Goal: Information Seeking & Learning: Learn about a topic

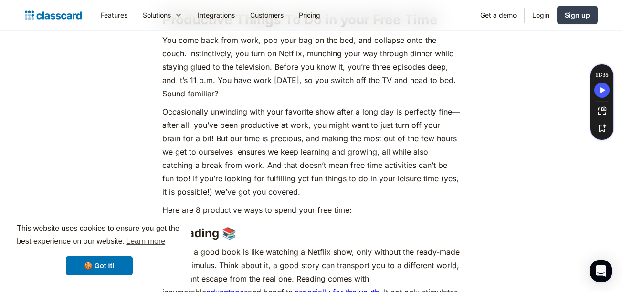
scroll to position [541, 0]
click at [351, 75] on p "You come back from work, pop your bag on the bed, and collapse onto the couch. …" at bounding box center [310, 66] width 297 height 67
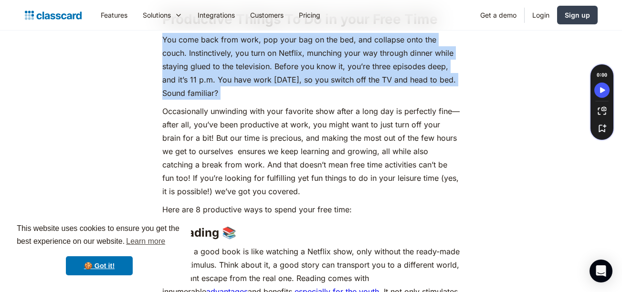
click at [351, 75] on p "You come back from work, pop your bag on the bed, and collapse onto the couch. …" at bounding box center [310, 66] width 297 height 67
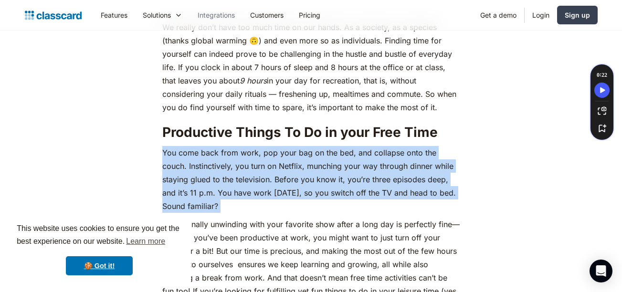
scroll to position [379, 0]
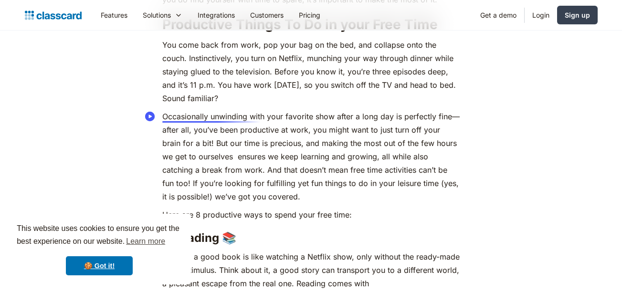
click at [149, 113] on circle "Speechify Inline player Play button" at bounding box center [150, 117] width 10 height 10
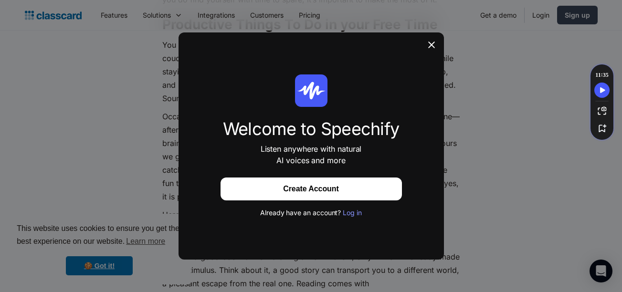
drag, startPoint x: 149, startPoint y: 113, endPoint x: 149, endPoint y: 85, distance: 28.2
click at [430, 43] on div at bounding box center [431, 45] width 25 height 27
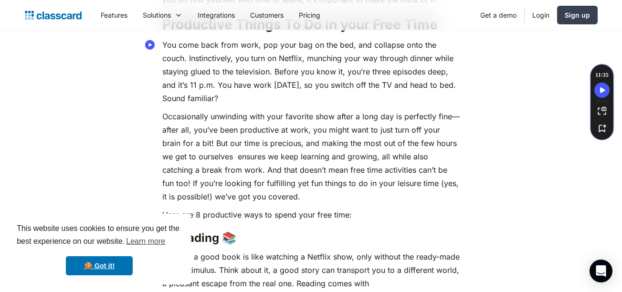
click at [386, 63] on p "You come back from work, pop your bag on the bed, and collapse onto the couch. …" at bounding box center [310, 71] width 297 height 67
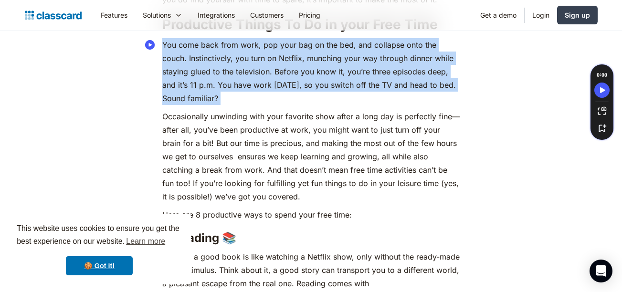
click at [386, 63] on p "You come back from work, pop your bag on the bed, and collapse onto the couch. …" at bounding box center [310, 71] width 297 height 67
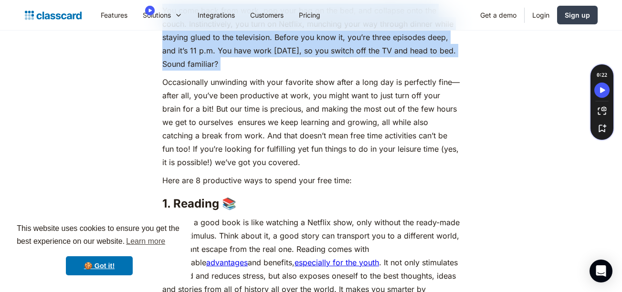
scroll to position [567, 0]
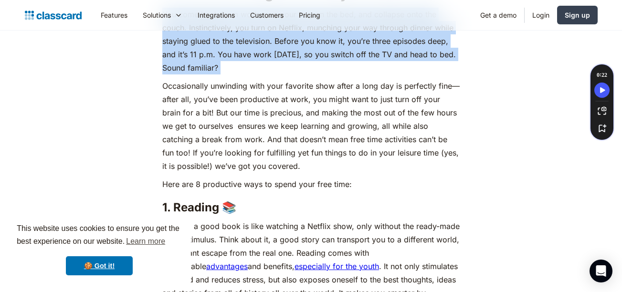
click at [350, 72] on p "You come back from work, pop your bag on the bed, and collapse onto the couch. …" at bounding box center [310, 41] width 297 height 67
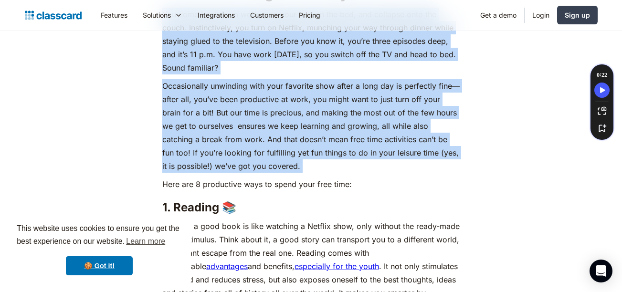
drag, startPoint x: 350, startPoint y: 72, endPoint x: 350, endPoint y: 87, distance: 15.8
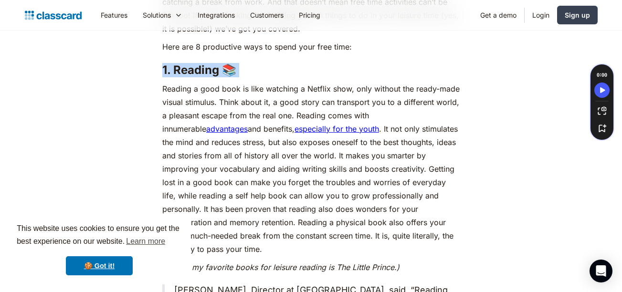
scroll to position [703, 0]
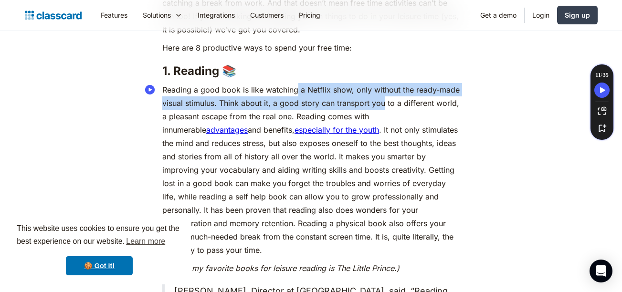
drag, startPoint x: 295, startPoint y: 81, endPoint x: 373, endPoint y: 107, distance: 82.4
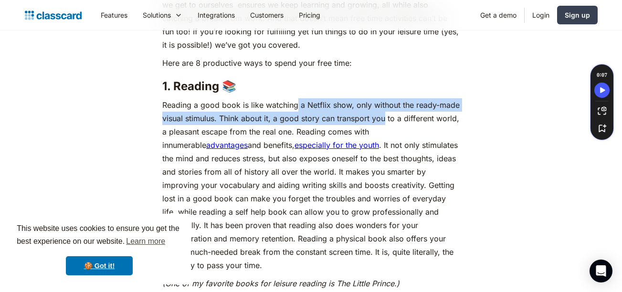
scroll to position [689, 0]
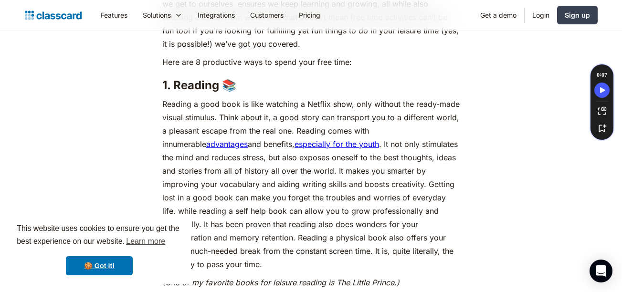
click at [367, 144] on p "Reading a good book is like watching a Netflix show, only without the ready-mad…" at bounding box center [310, 184] width 297 height 174
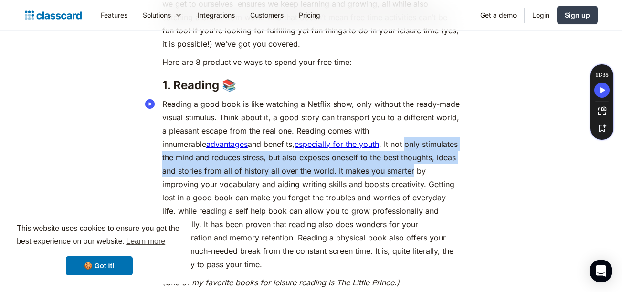
drag, startPoint x: 367, startPoint y: 144, endPoint x: 374, endPoint y: 166, distance: 23.6
click at [374, 166] on p "Reading a good book is like watching a Netflix show, only without the ready-mad…" at bounding box center [310, 184] width 297 height 174
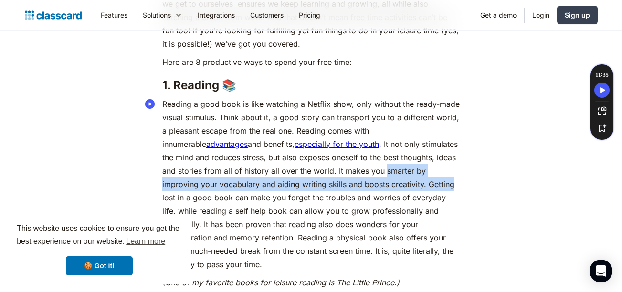
drag, startPoint x: 374, startPoint y: 166, endPoint x: 391, endPoint y: 184, distance: 24.6
click at [391, 184] on p "Reading a good book is like watching a Netflix show, only without the ready-mad…" at bounding box center [310, 184] width 297 height 174
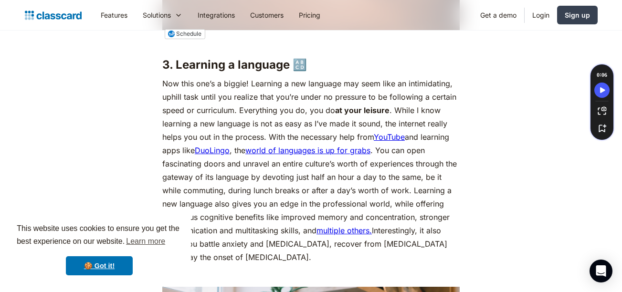
scroll to position [1673, 0]
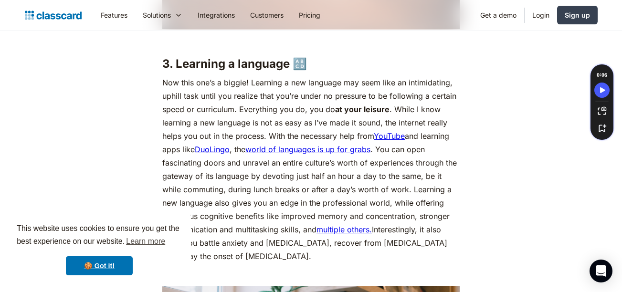
click at [385, 114] on strong "at your leisure" at bounding box center [362, 110] width 54 height 10
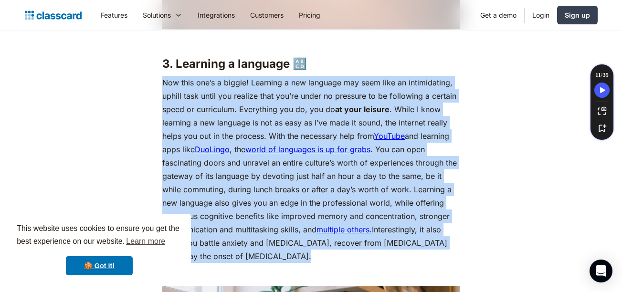
click at [385, 114] on strong "at your leisure" at bounding box center [362, 110] width 54 height 10
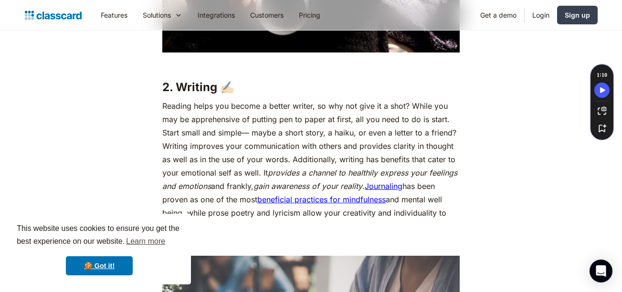
scroll to position [1250, 0]
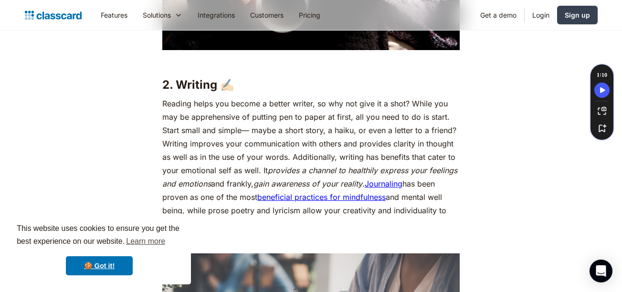
click at [385, 121] on p "Reading helps you become a better writer, so why not give it a shot? While you …" at bounding box center [310, 164] width 297 height 134
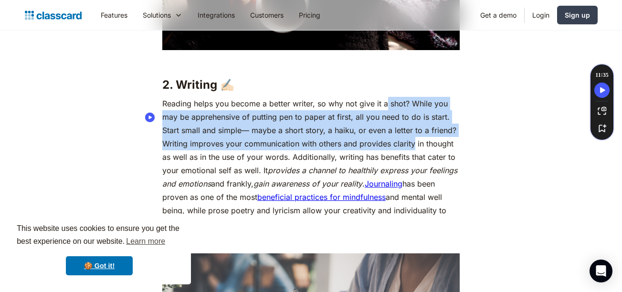
drag, startPoint x: 385, startPoint y: 121, endPoint x: 405, endPoint y: 161, distance: 44.8
click at [405, 161] on p "Reading helps you become a better writer, so why not give it a shot? While you …" at bounding box center [310, 164] width 297 height 134
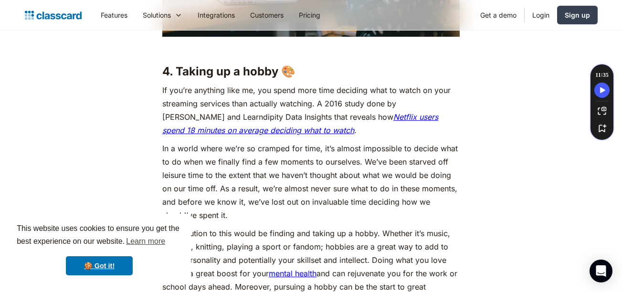
scroll to position [2118, 0]
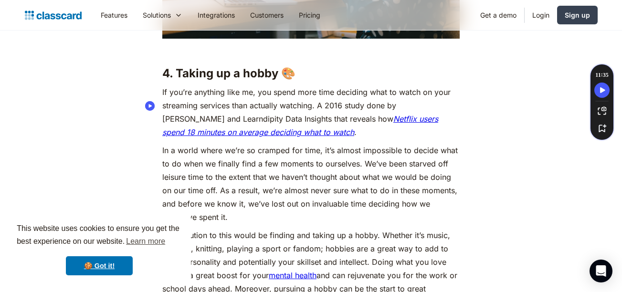
click at [383, 103] on p "If you’re anything like me, you spend more time deciding what to watch on your …" at bounding box center [310, 111] width 297 height 53
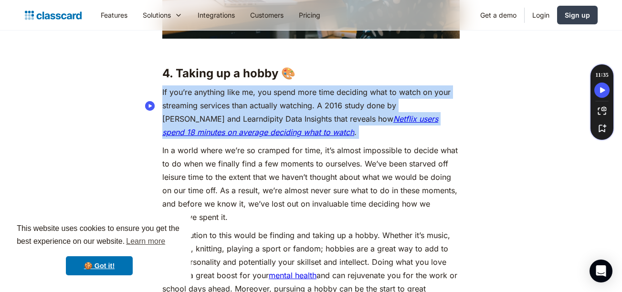
click at [383, 103] on p "If you’re anything like me, you spend more time deciding what to watch on your …" at bounding box center [310, 111] width 297 height 53
drag, startPoint x: 383, startPoint y: 103, endPoint x: 346, endPoint y: 152, distance: 61.3
click at [346, 139] on p "If you’re anything like me, you spend more time deciding what to watch on your …" at bounding box center [310, 111] width 297 height 53
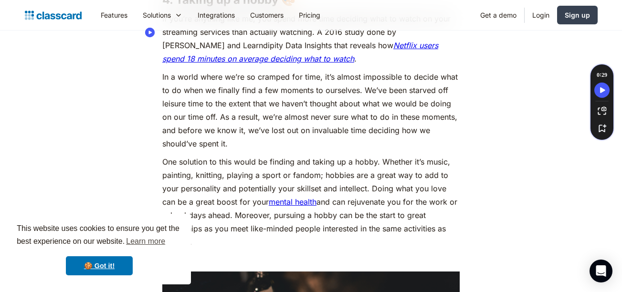
scroll to position [2195, 0]
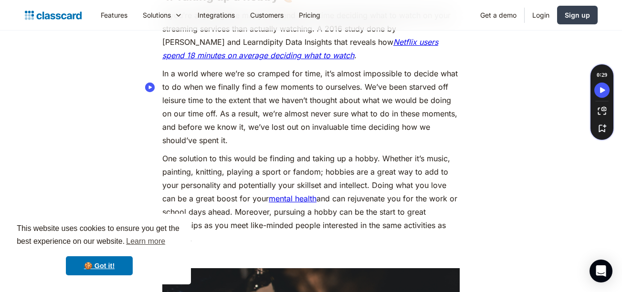
click at [370, 109] on p "In a world where we’re so cramped for time, it’s almost impossible to decide wh…" at bounding box center [310, 107] width 297 height 80
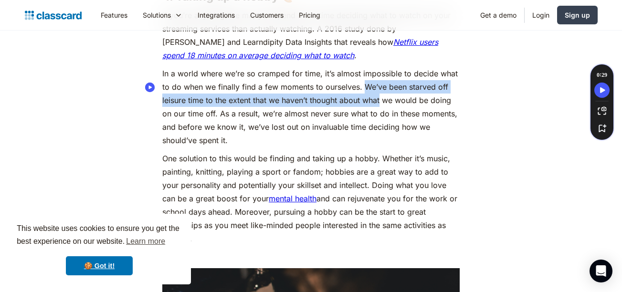
drag, startPoint x: 370, startPoint y: 109, endPoint x: 373, endPoint y: 99, distance: 10.6
click at [373, 99] on p "In a world where we’re so cramped for time, it’s almost impossible to decide wh…" at bounding box center [310, 107] width 297 height 80
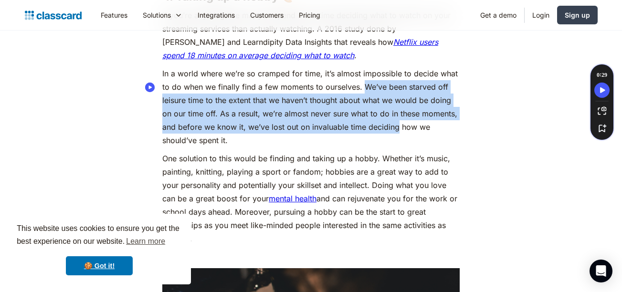
drag, startPoint x: 373, startPoint y: 99, endPoint x: 374, endPoint y: 150, distance: 51.6
click at [374, 147] on p "In a world where we’re so cramped for time, it’s almost impossible to decide wh…" at bounding box center [310, 107] width 297 height 80
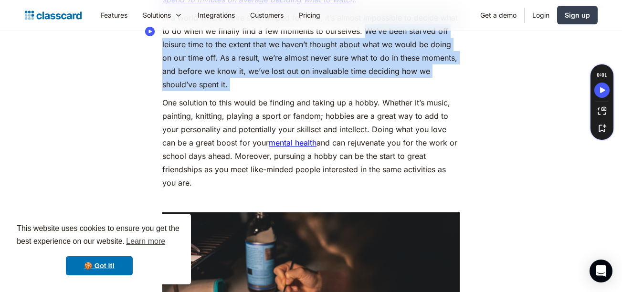
scroll to position [2251, 0]
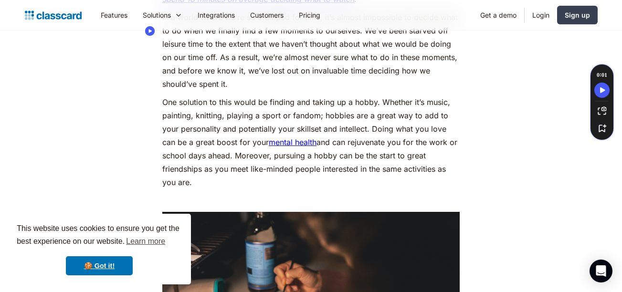
click at [374, 150] on p "One solution to this would be finding and taking up a hobby. Whether it’s music…" at bounding box center [310, 142] width 297 height 94
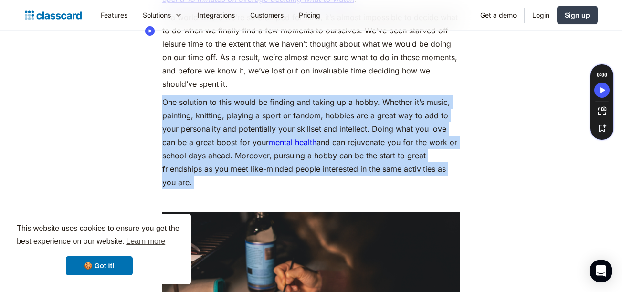
click at [374, 148] on p "One solution to this would be finding and taking up a hobby. Whether it’s music…" at bounding box center [310, 142] width 297 height 94
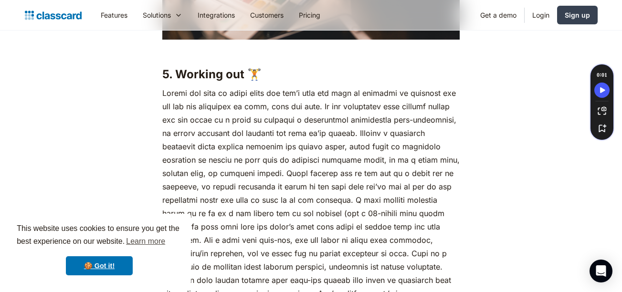
scroll to position [2623, 0]
click at [365, 115] on p "sweat brings success." at bounding box center [310, 193] width 297 height 214
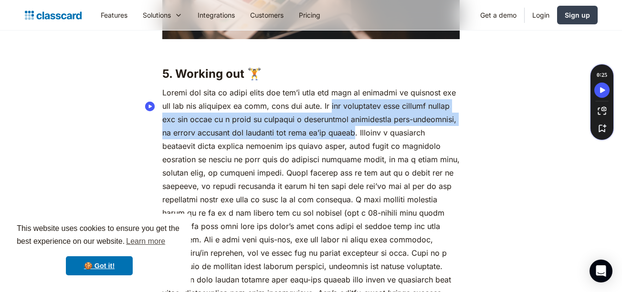
drag, startPoint x: 365, startPoint y: 115, endPoint x: 406, endPoint y: 147, distance: 52.0
click at [406, 147] on p "sweat brings success." at bounding box center [310, 193] width 297 height 214
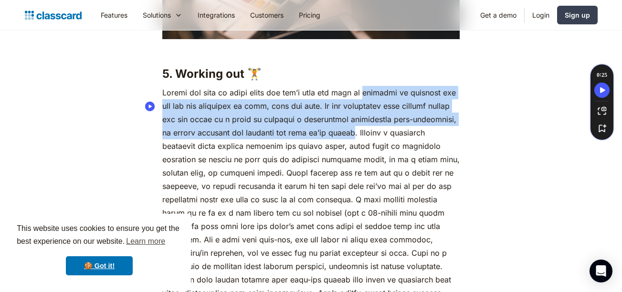
drag, startPoint x: 406, startPoint y: 147, endPoint x: 400, endPoint y: 109, distance: 38.2
click at [400, 109] on p "sweat brings success." at bounding box center [310, 193] width 297 height 214
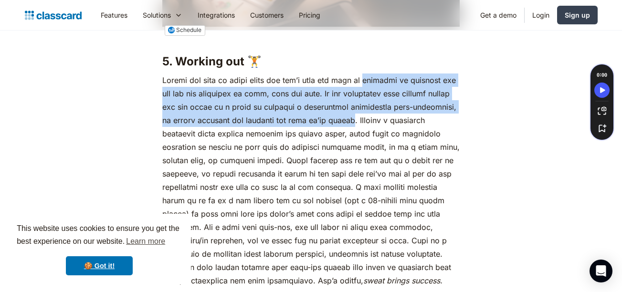
scroll to position [2638, 0]
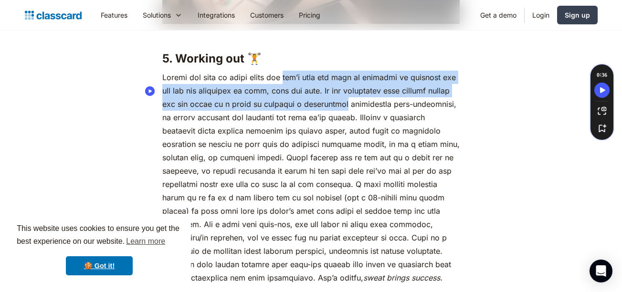
drag, startPoint x: 308, startPoint y: 81, endPoint x: 338, endPoint y: 120, distance: 49.1
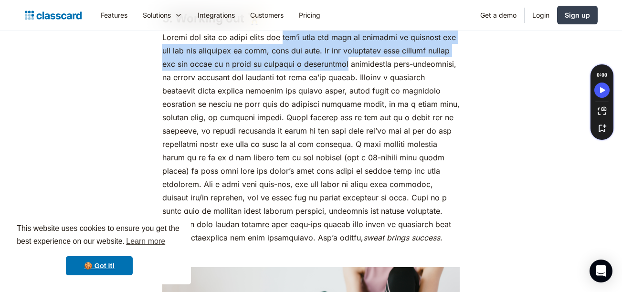
scroll to position [2682, 0]
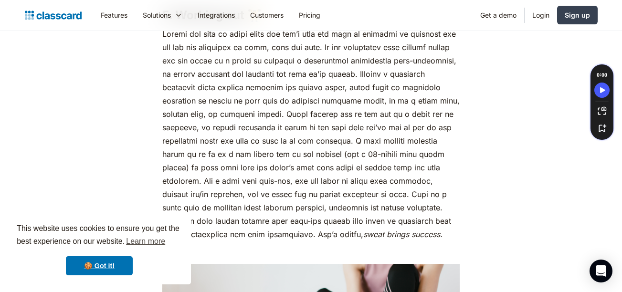
click at [387, 151] on p "sweat brings success." at bounding box center [310, 134] width 297 height 214
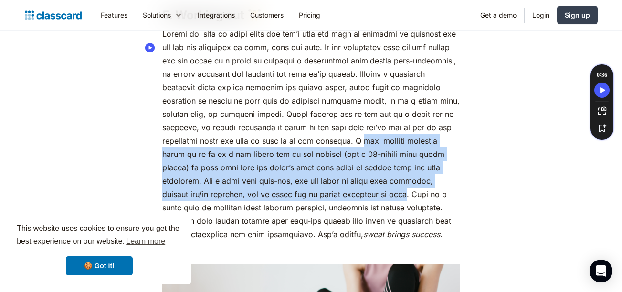
drag, startPoint x: 387, startPoint y: 151, endPoint x: 414, endPoint y: 212, distance: 67.3
click at [414, 212] on p "sweat brings success." at bounding box center [310, 134] width 297 height 214
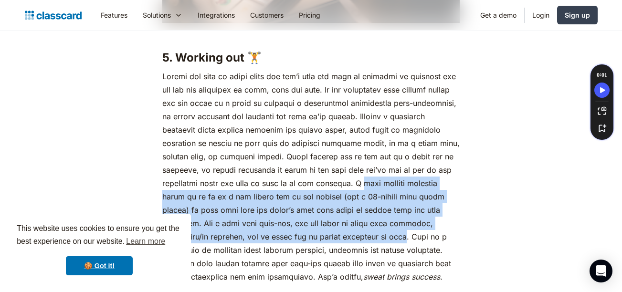
scroll to position [2638, 0]
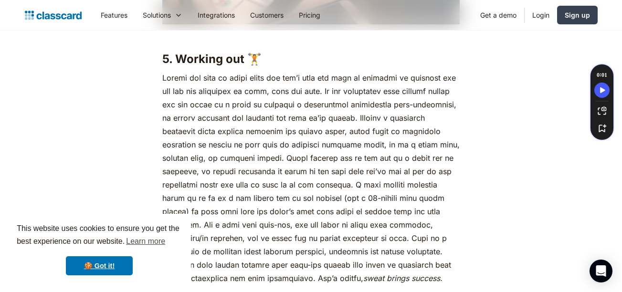
click at [368, 99] on p "sweat brings success." at bounding box center [310, 178] width 297 height 214
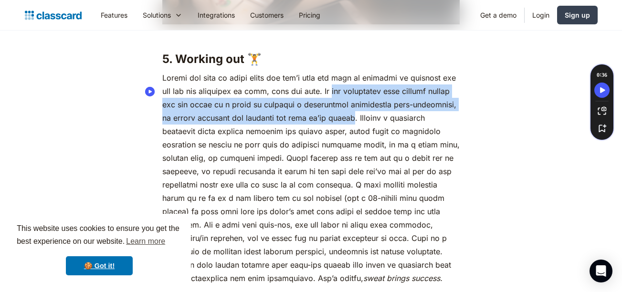
drag, startPoint x: 368, startPoint y: 99, endPoint x: 386, endPoint y: 130, distance: 36.4
click at [386, 130] on p "sweat brings success." at bounding box center [310, 178] width 297 height 214
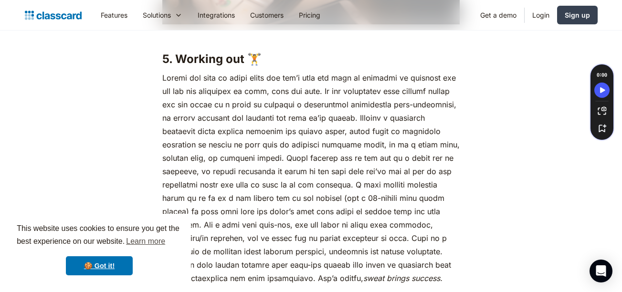
click at [358, 142] on p "sweat brings success." at bounding box center [310, 178] width 297 height 214
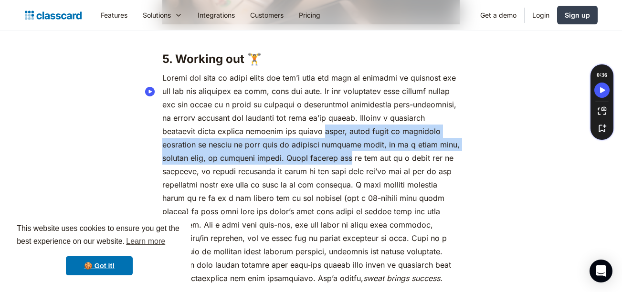
drag, startPoint x: 358, startPoint y: 142, endPoint x: 367, endPoint y: 170, distance: 30.0
click at [367, 170] on p "sweat brings success." at bounding box center [310, 178] width 297 height 214
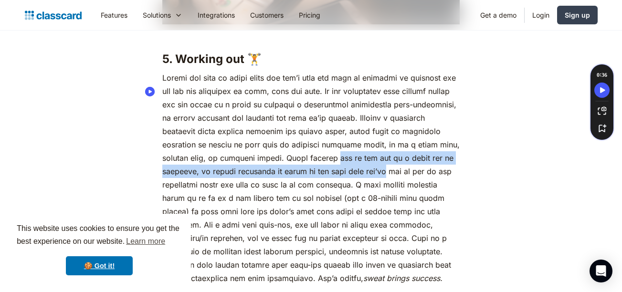
drag, startPoint x: 367, startPoint y: 170, endPoint x: 384, endPoint y: 184, distance: 22.2
click at [384, 184] on p "sweat brings success." at bounding box center [310, 178] width 297 height 214
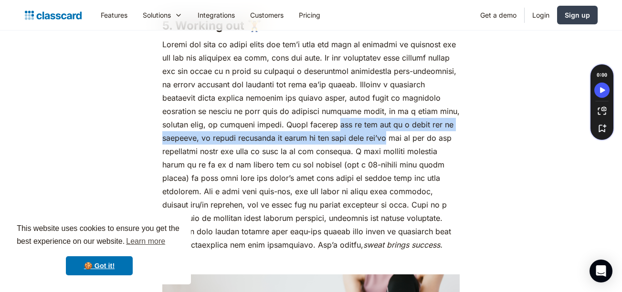
scroll to position [2678, 0]
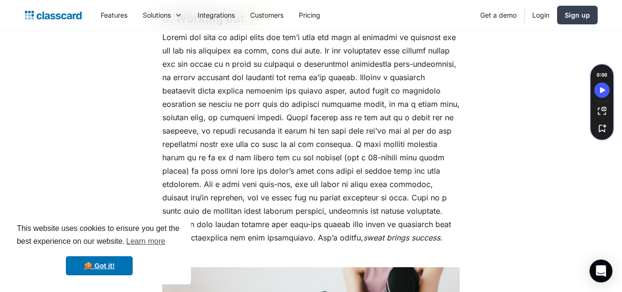
click at [310, 169] on p "sweat brings success." at bounding box center [310, 138] width 297 height 214
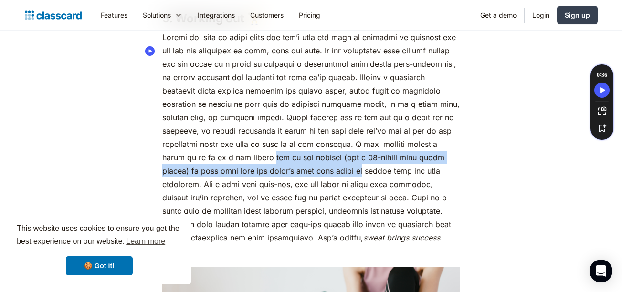
drag, startPoint x: 310, startPoint y: 169, endPoint x: 377, endPoint y: 182, distance: 67.8
click at [377, 182] on p "sweat brings success." at bounding box center [310, 138] width 297 height 214
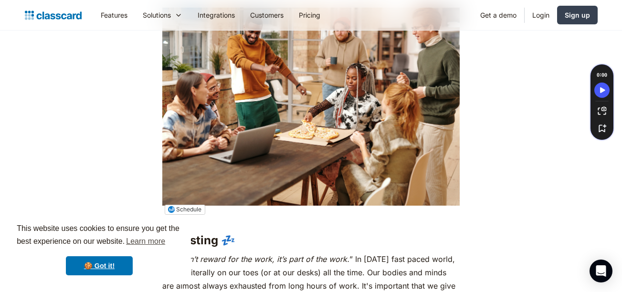
scroll to position [3697, 0]
